Goal: Find specific page/section: Find specific page/section

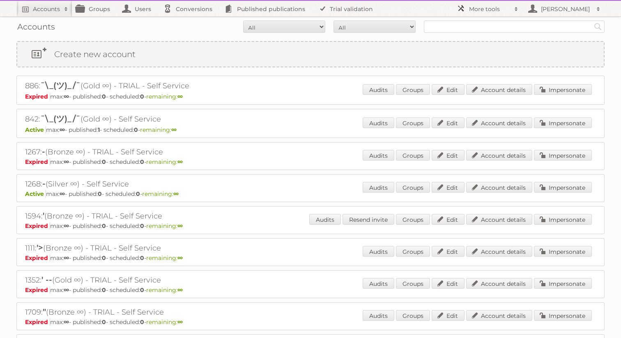
click at [478, 4] on link "More tools" at bounding box center [487, 9] width 70 height 16
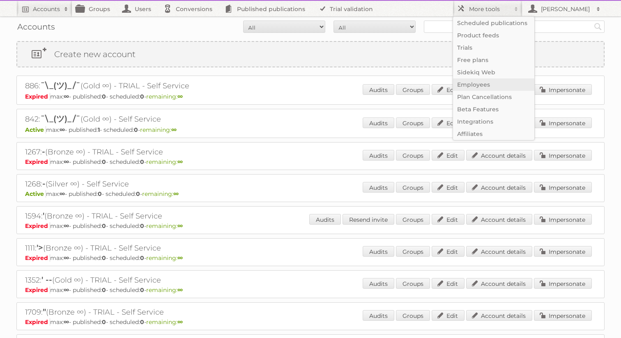
click at [472, 87] on link "Employees" at bounding box center [493, 84] width 81 height 12
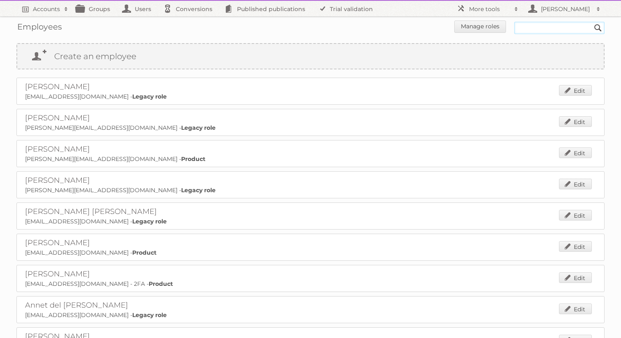
click at [525, 30] on input "text" at bounding box center [559, 28] width 90 height 12
type input "[PERSON_NAME]"
click at [592, 22] on input "Search" at bounding box center [598, 28] width 12 height 12
